Goal: Transaction & Acquisition: Purchase product/service

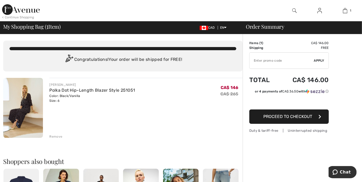
click at [57, 137] on div "Remove" at bounding box center [55, 136] width 13 height 5
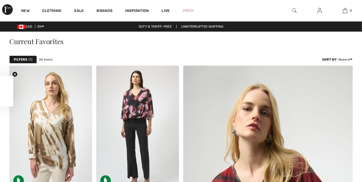
checkbox input "true"
